Goal: Manage account settings

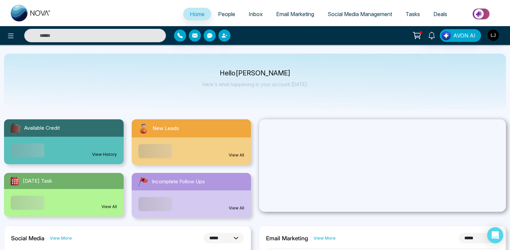
select select "*"
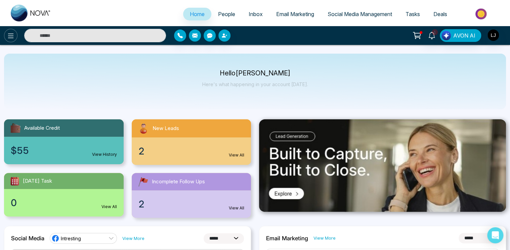
click at [11, 35] on icon at bounding box center [11, 36] width 8 height 8
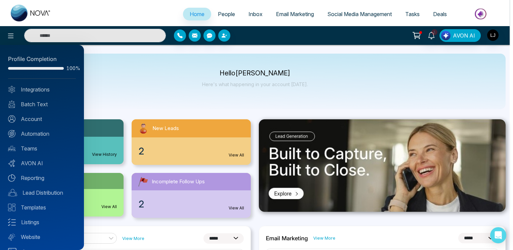
click at [488, 37] on div at bounding box center [256, 125] width 513 height 250
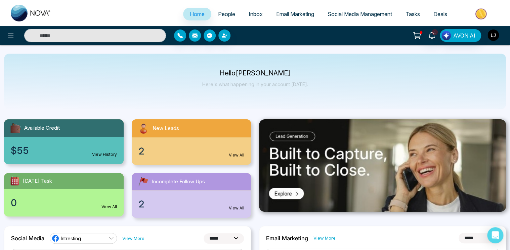
click at [490, 37] on img "button" at bounding box center [492, 35] width 11 height 11
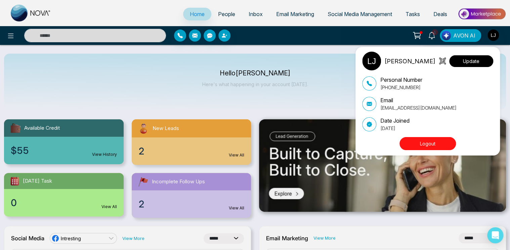
click at [470, 58] on button "Update" at bounding box center [471, 61] width 44 height 12
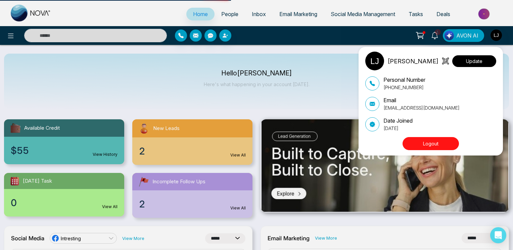
select select "***"
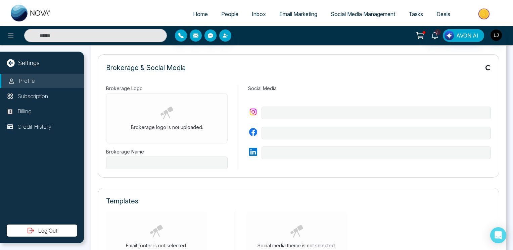
type input "*"
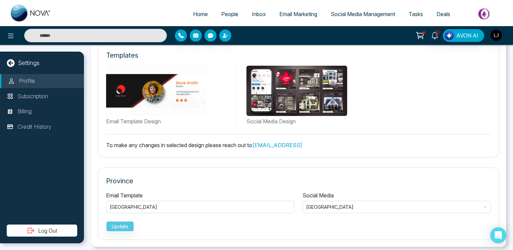
scroll to position [354, 0]
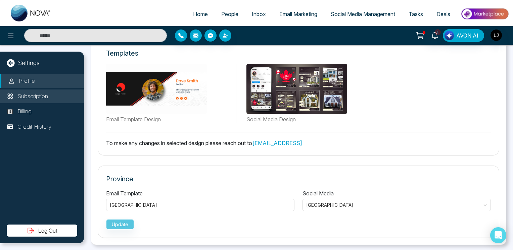
click at [38, 99] on p "Subscription" at bounding box center [32, 96] width 31 height 9
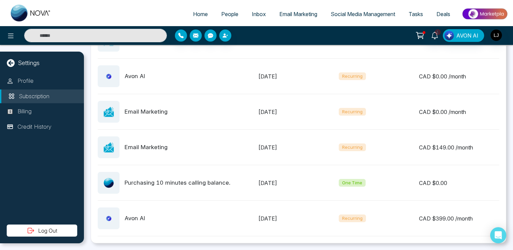
scroll to position [329, 0]
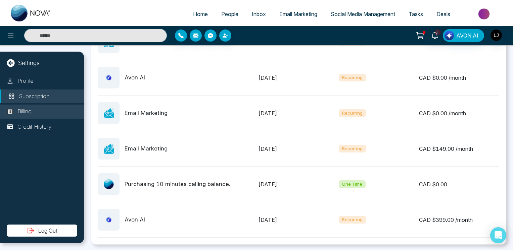
click at [43, 114] on li "Billing" at bounding box center [42, 112] width 84 height 14
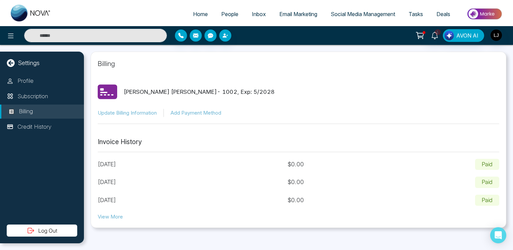
click at [118, 217] on button "View More" at bounding box center [110, 218] width 25 height 8
